Goal: Register for event/course

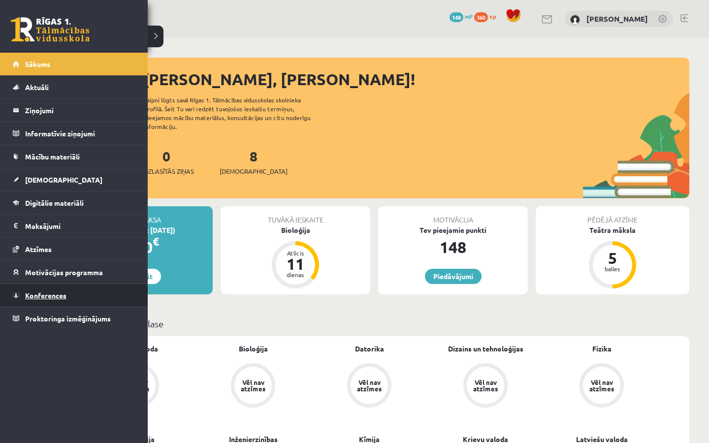
click at [30, 298] on span "Konferences" at bounding box center [45, 295] width 41 height 9
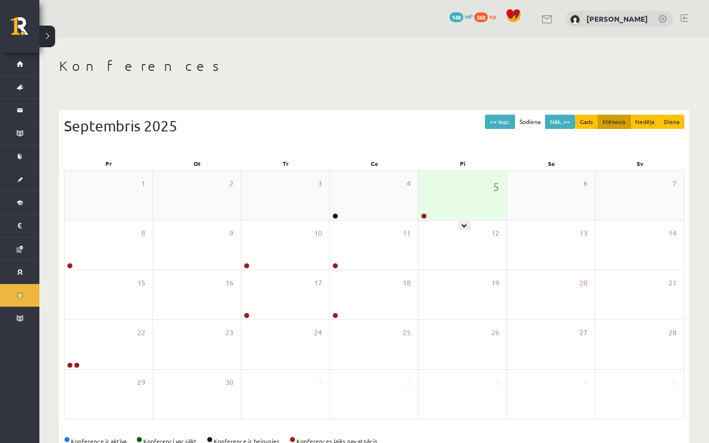
click at [427, 216] on div at bounding box center [423, 216] width 9 height 7
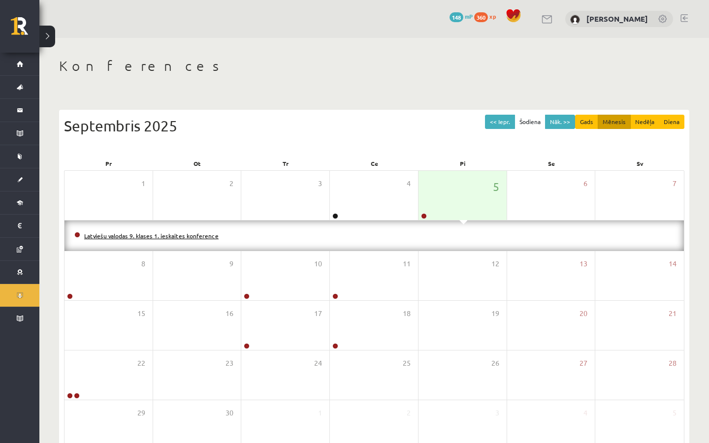
click at [173, 237] on link "Latviešu valodas 9. klases 1. ieskaites konference" at bounding box center [151, 236] width 134 height 8
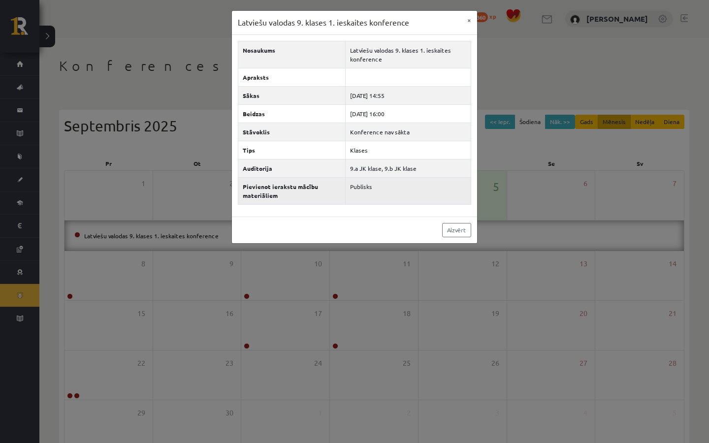
click at [369, 181] on td "Publisks" at bounding box center [408, 190] width 126 height 27
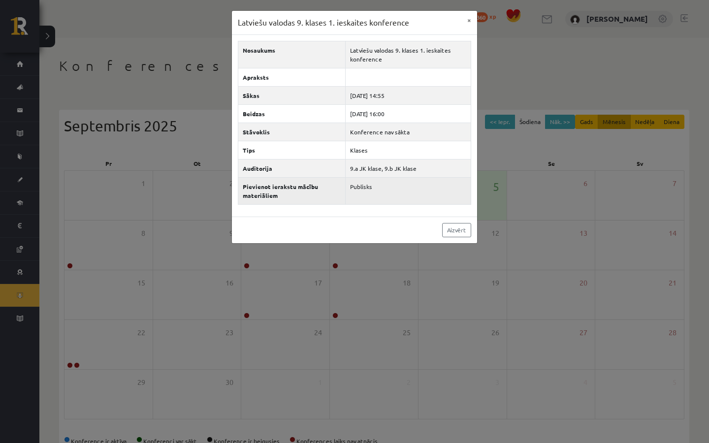
click at [371, 186] on td "Publisks" at bounding box center [408, 190] width 126 height 27
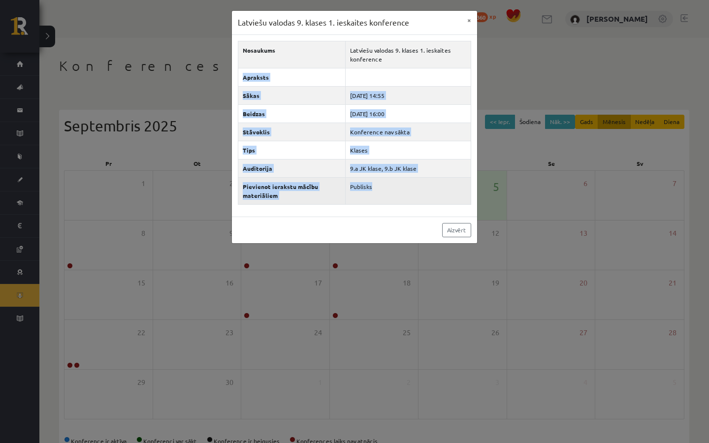
drag, startPoint x: 408, startPoint y: 57, endPoint x: 377, endPoint y: 183, distance: 130.2
click at [377, 183] on tbody "Nosaukums Latviešu valodas 9. klases 1. ieskaites konference Apraksts Sākas [DA…" at bounding box center [354, 123] width 233 height 164
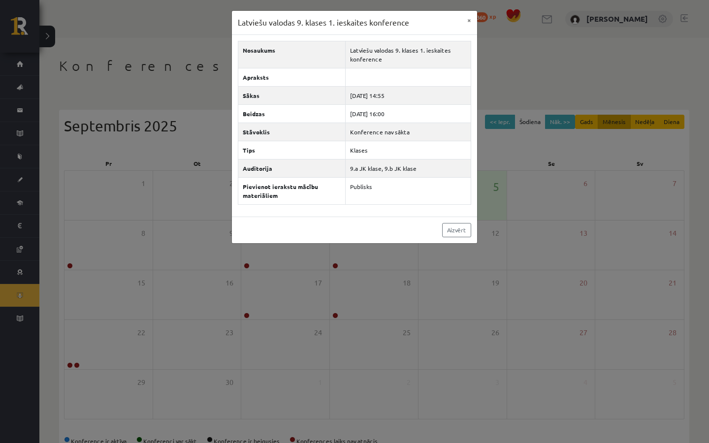
click at [428, 1] on div "Latviešu valodas 9. klases 1. ieskaites konference × Nosaukums Latviešu valodas…" at bounding box center [354, 221] width 709 height 443
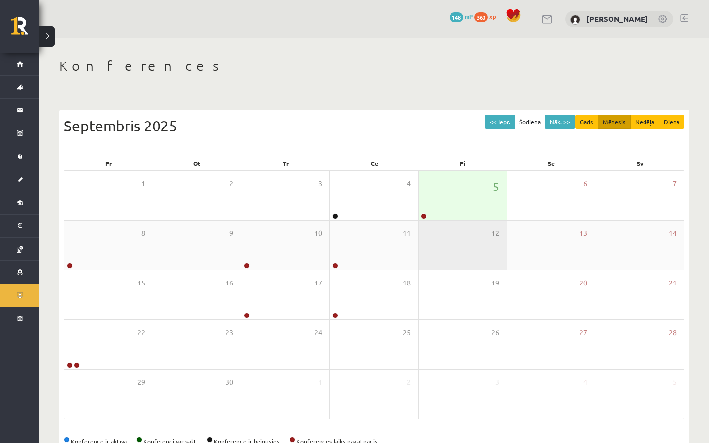
click at [463, 221] on div "12" at bounding box center [463, 245] width 88 height 49
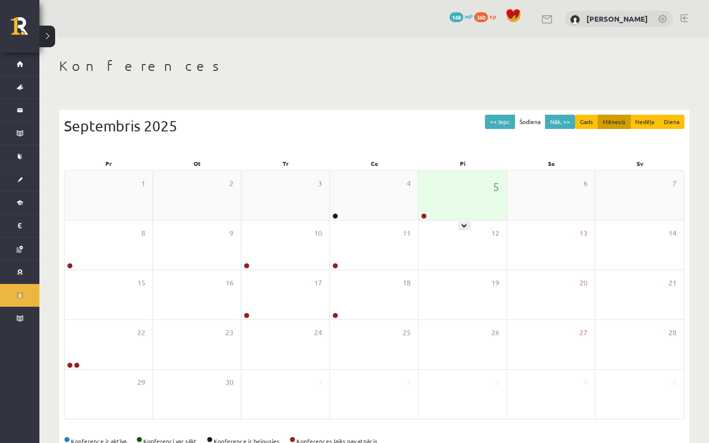
click at [464, 215] on div "5" at bounding box center [463, 195] width 88 height 49
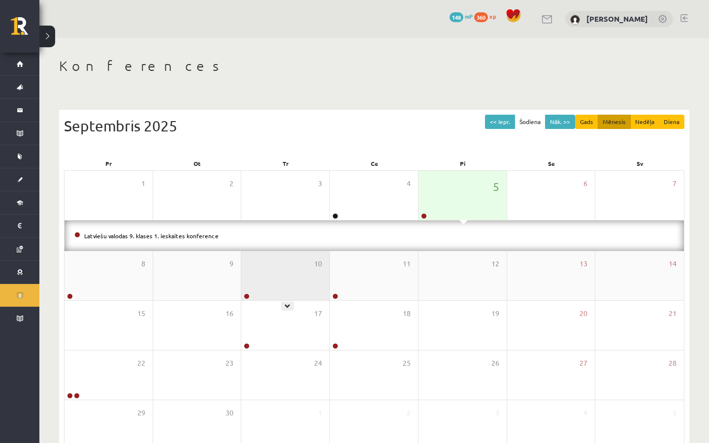
click at [309, 294] on div "10" at bounding box center [285, 275] width 88 height 49
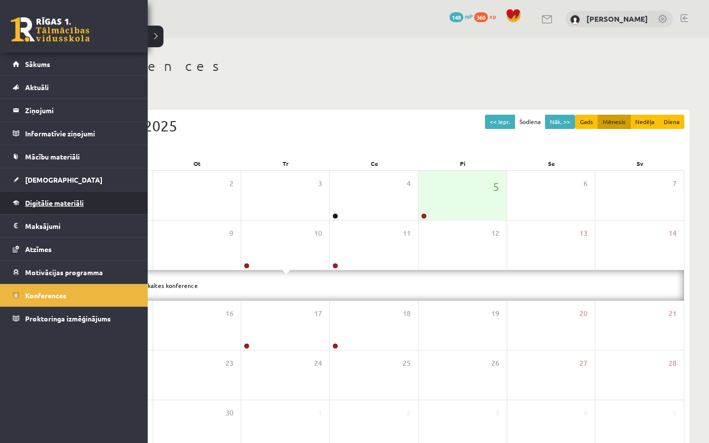
click at [50, 203] on span "Digitālie materiāli" at bounding box center [54, 203] width 59 height 9
